Goal: Task Accomplishment & Management: Manage account settings

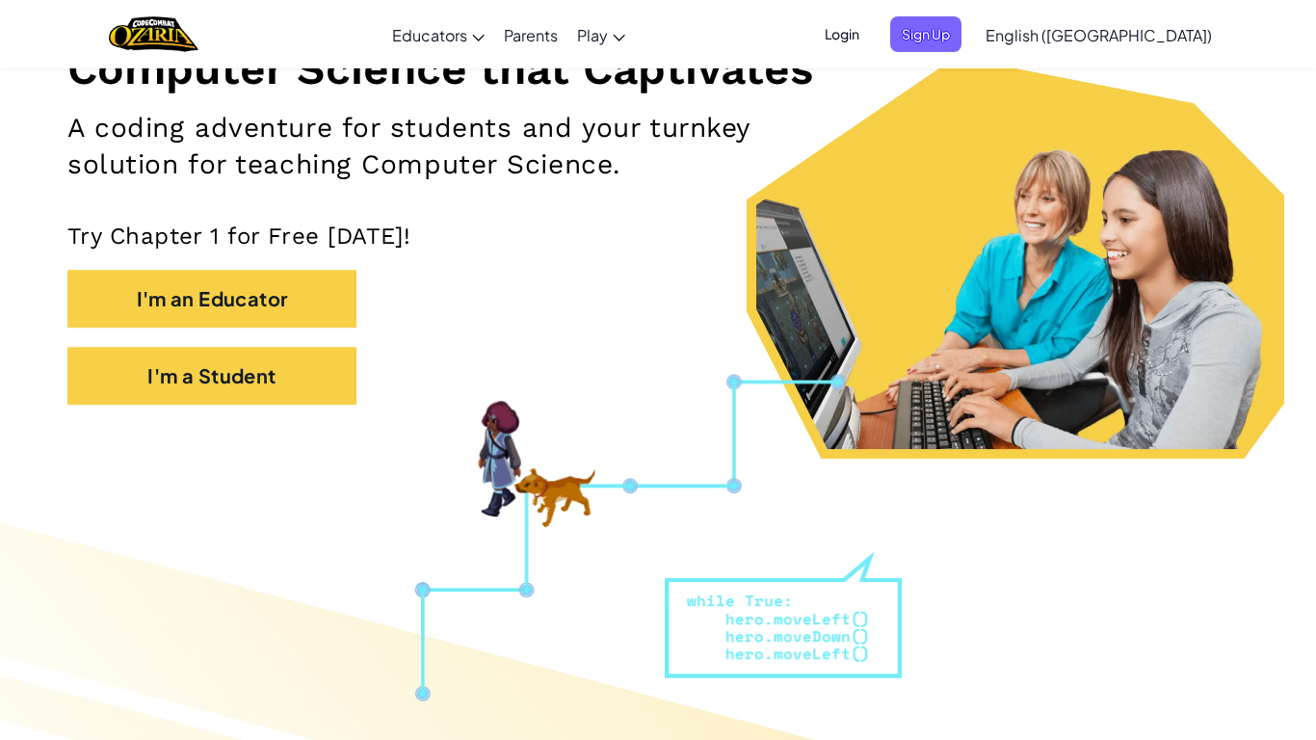
scroll to position [269, 0]
click at [871, 34] on span "Login" at bounding box center [842, 34] width 58 height 36
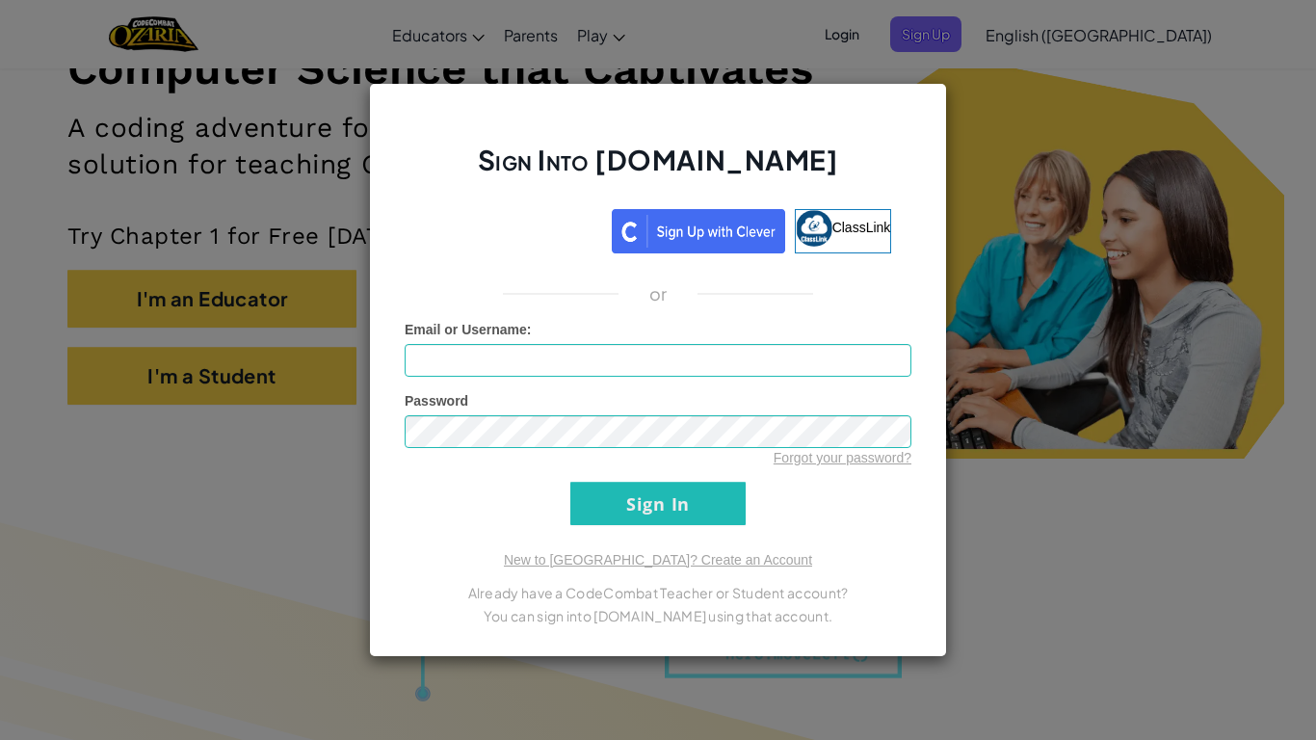
click at [892, 272] on div "Sign Into [DOMAIN_NAME] ClassLink or Unknown Error Email or Username : Password…" at bounding box center [658, 370] width 578 height 574
click at [811, 365] on input "Email or Username :" at bounding box center [658, 360] width 507 height 33
type input "xgregh11"
click at [571, 482] on input "Sign In" at bounding box center [658, 503] width 175 height 43
